Goal: Task Accomplishment & Management: Manage account settings

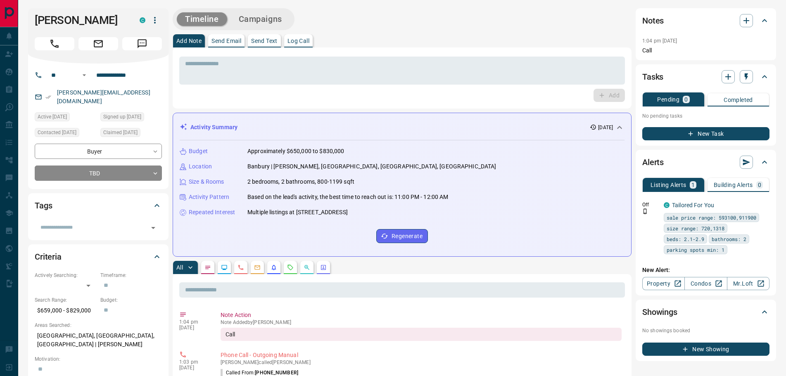
drag, startPoint x: 109, startPoint y: 21, endPoint x: 31, endPoint y: 16, distance: 77.8
click at [31, 16] on div "[PERSON_NAME] C" at bounding box center [98, 35] width 140 height 55
copy h1 "[PERSON_NAME]"
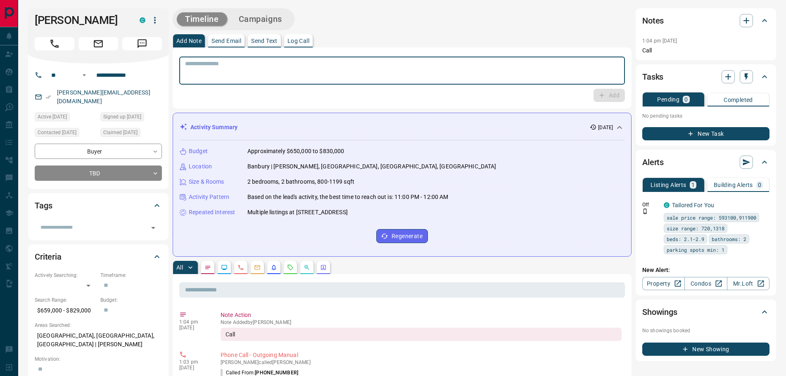
click at [278, 78] on textarea at bounding box center [402, 70] width 434 height 21
type textarea "**********"
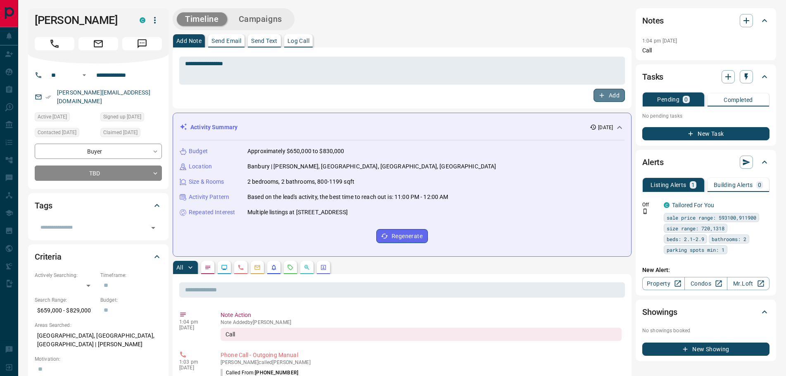
click at [601, 97] on icon "button" at bounding box center [601, 95] width 7 height 7
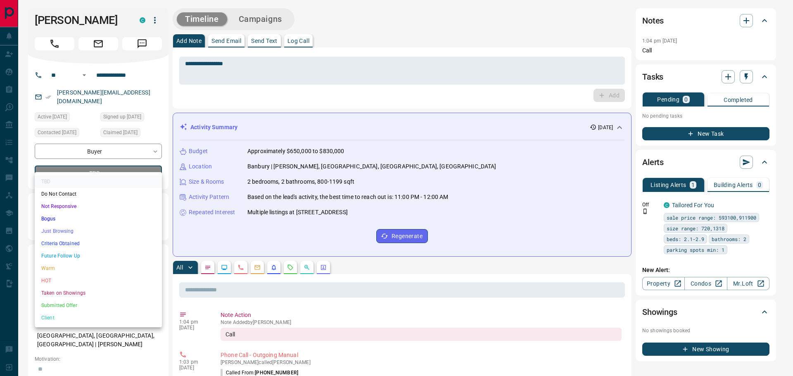
click at [63, 252] on li "Future Follow Up" at bounding box center [98, 256] width 127 height 12
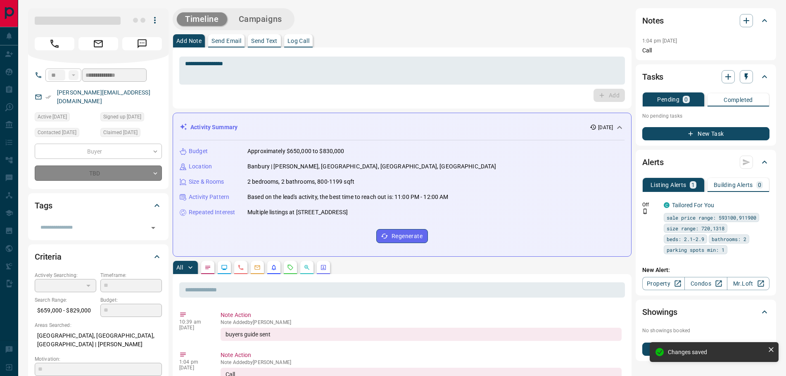
type input "*"
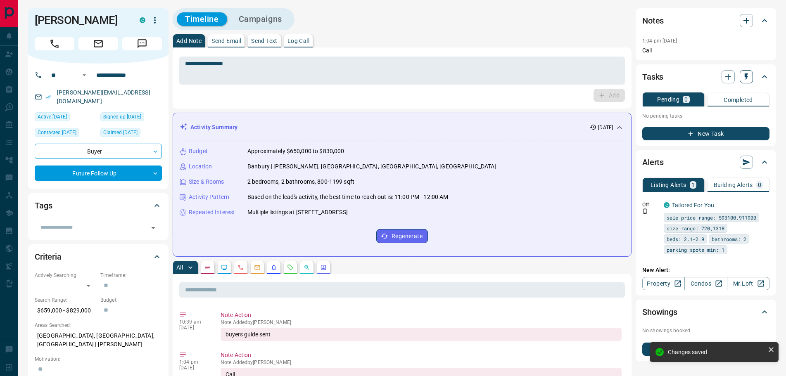
click at [744, 78] on icon "button" at bounding box center [746, 77] width 8 height 8
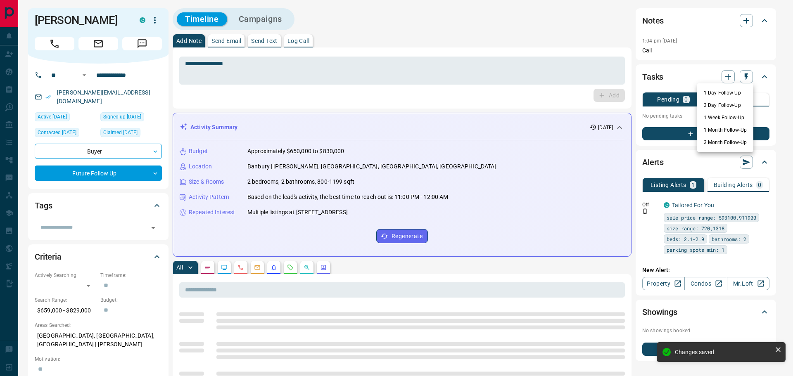
click at [709, 104] on li "3 Day Follow-Up" at bounding box center [725, 105] width 56 height 12
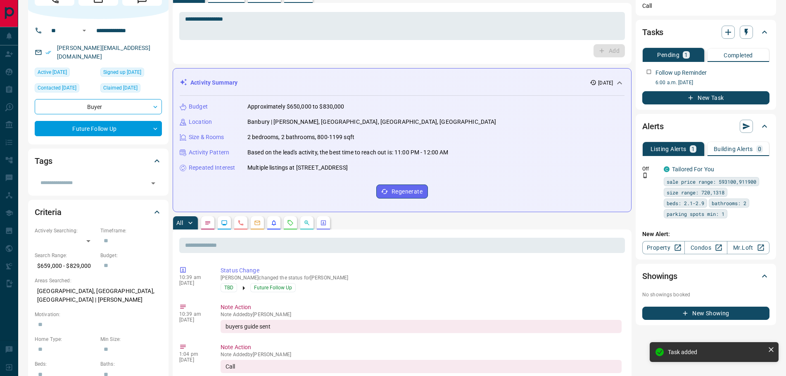
scroll to position [41, 0]
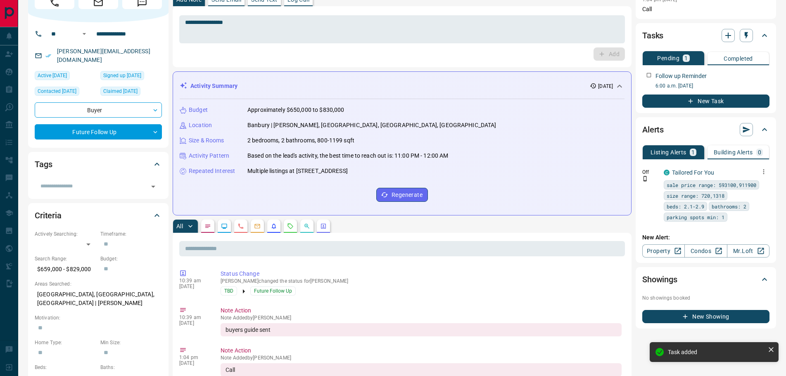
click at [764, 175] on icon "button" at bounding box center [763, 171] width 7 height 7
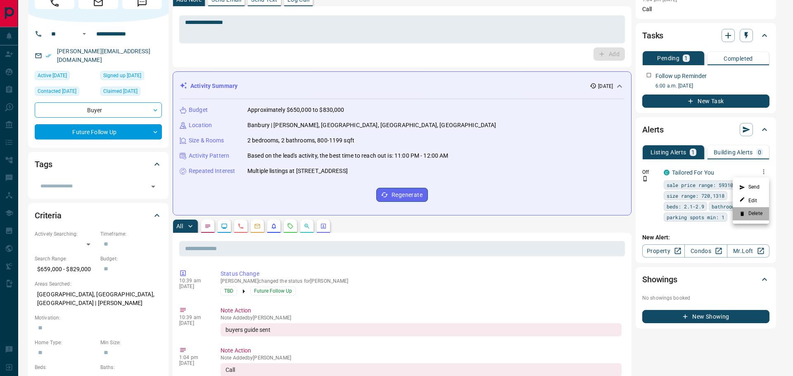
click at [746, 211] on li "Delete" at bounding box center [751, 213] width 36 height 13
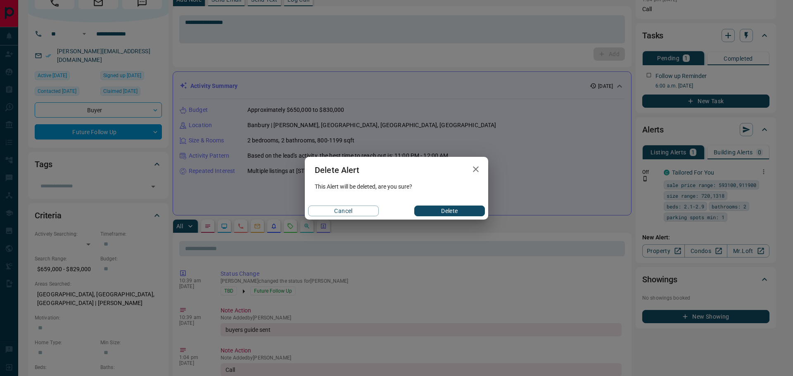
click at [436, 208] on button "Delete" at bounding box center [449, 211] width 71 height 11
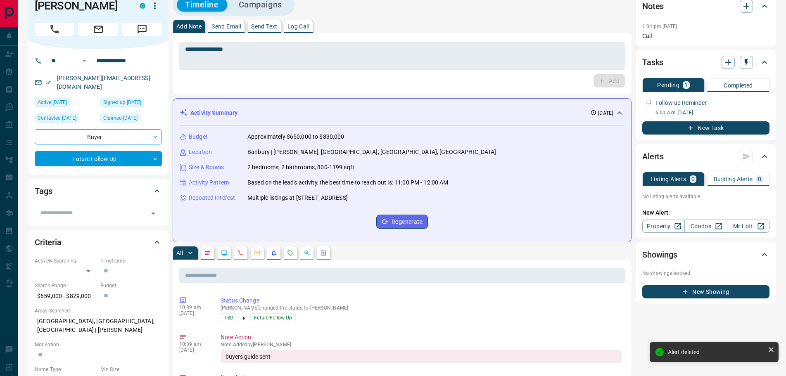
scroll to position [0, 0]
